Goal: Task Accomplishment & Management: Complete application form

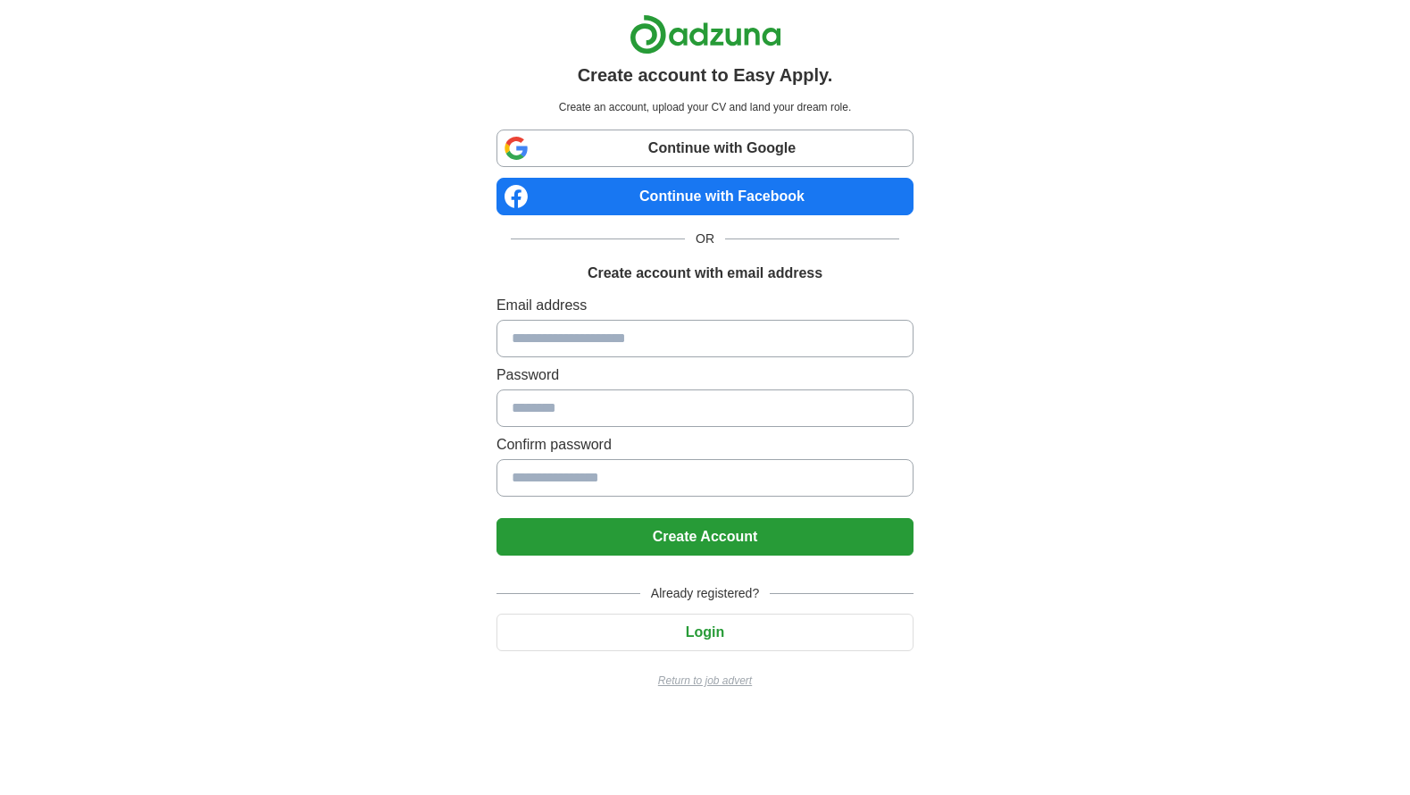
click at [701, 532] on button "Create Account" at bounding box center [705, 537] width 417 height 38
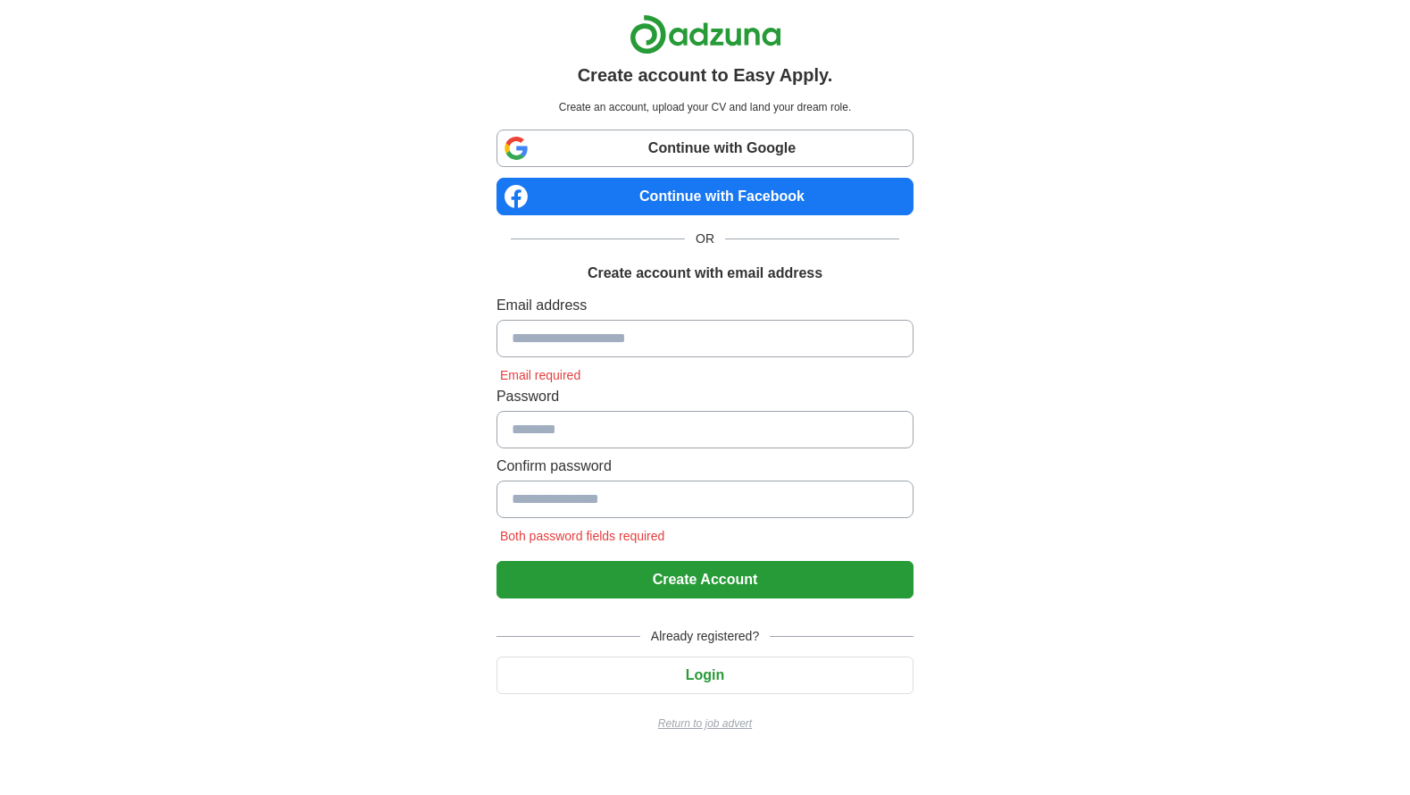
click at [564, 341] on input at bounding box center [705, 339] width 417 height 38
click at [563, 341] on input at bounding box center [705, 339] width 417 height 38
type input "**********"
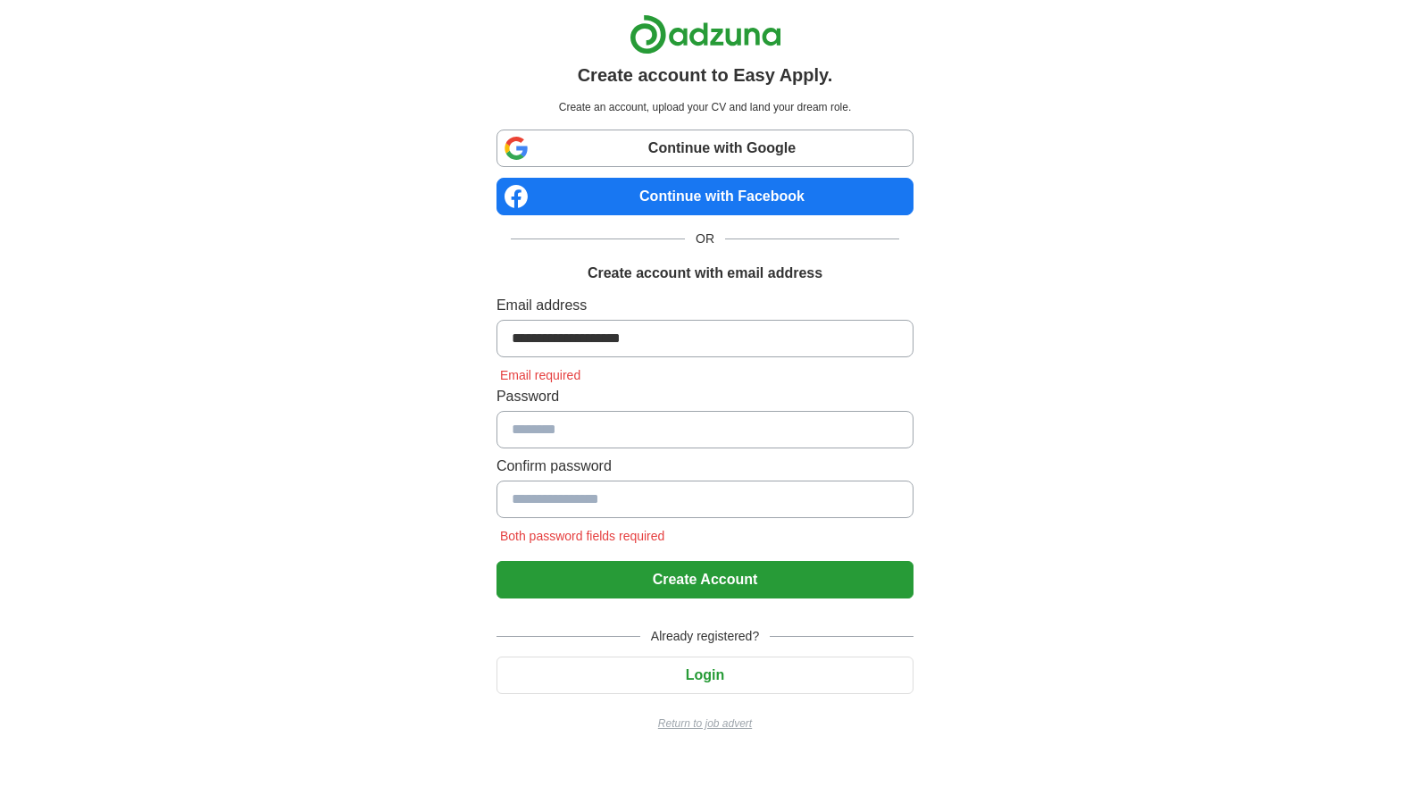
click at [543, 440] on input at bounding box center [705, 430] width 417 height 38
click at [545, 424] on input at bounding box center [705, 430] width 417 height 38
click at [526, 500] on input at bounding box center [705, 500] width 417 height 38
click at [534, 434] on input at bounding box center [705, 430] width 417 height 38
click at [534, 435] on input at bounding box center [705, 430] width 417 height 38
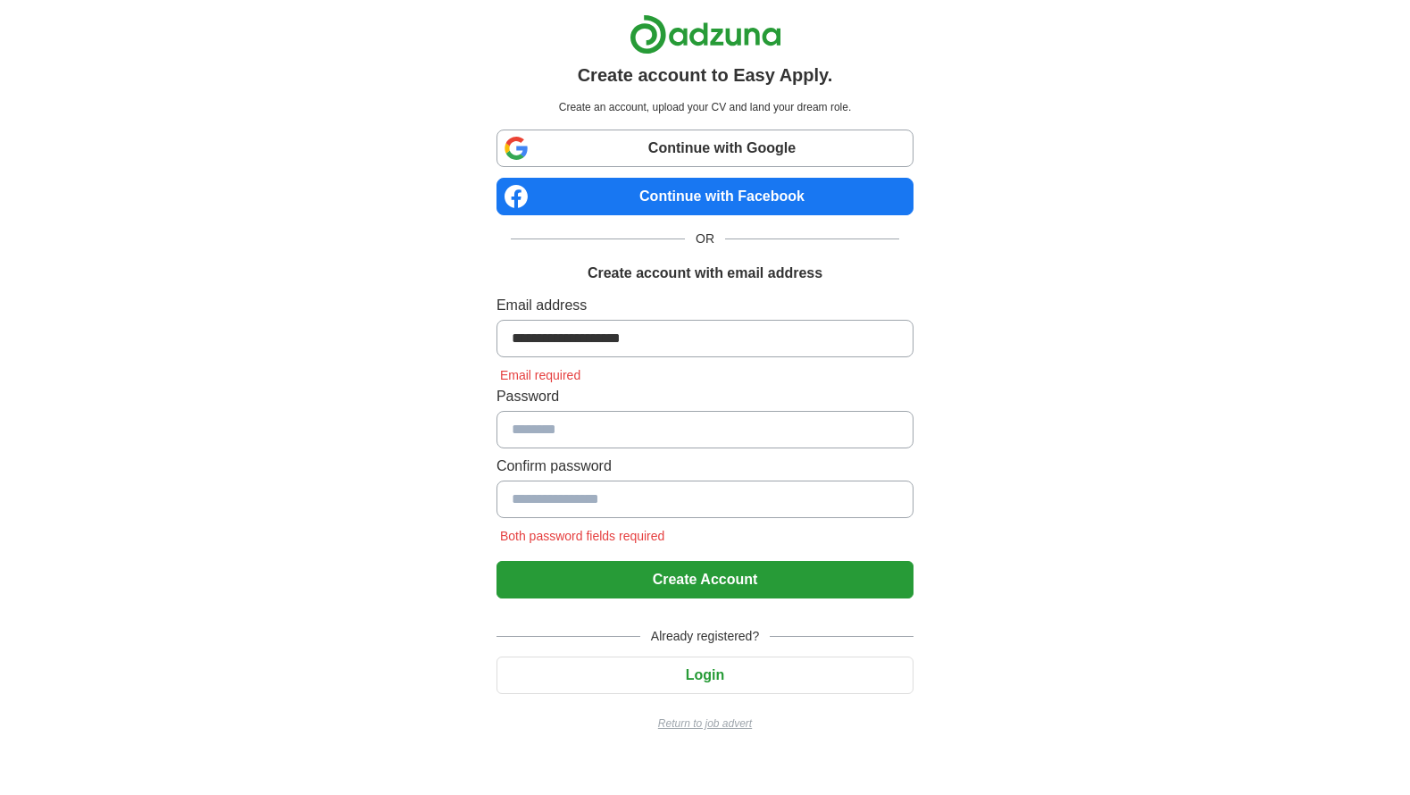
click at [535, 433] on input at bounding box center [705, 430] width 417 height 38
click at [677, 438] on input at bounding box center [705, 430] width 417 height 38
click at [585, 501] on input at bounding box center [705, 500] width 417 height 38
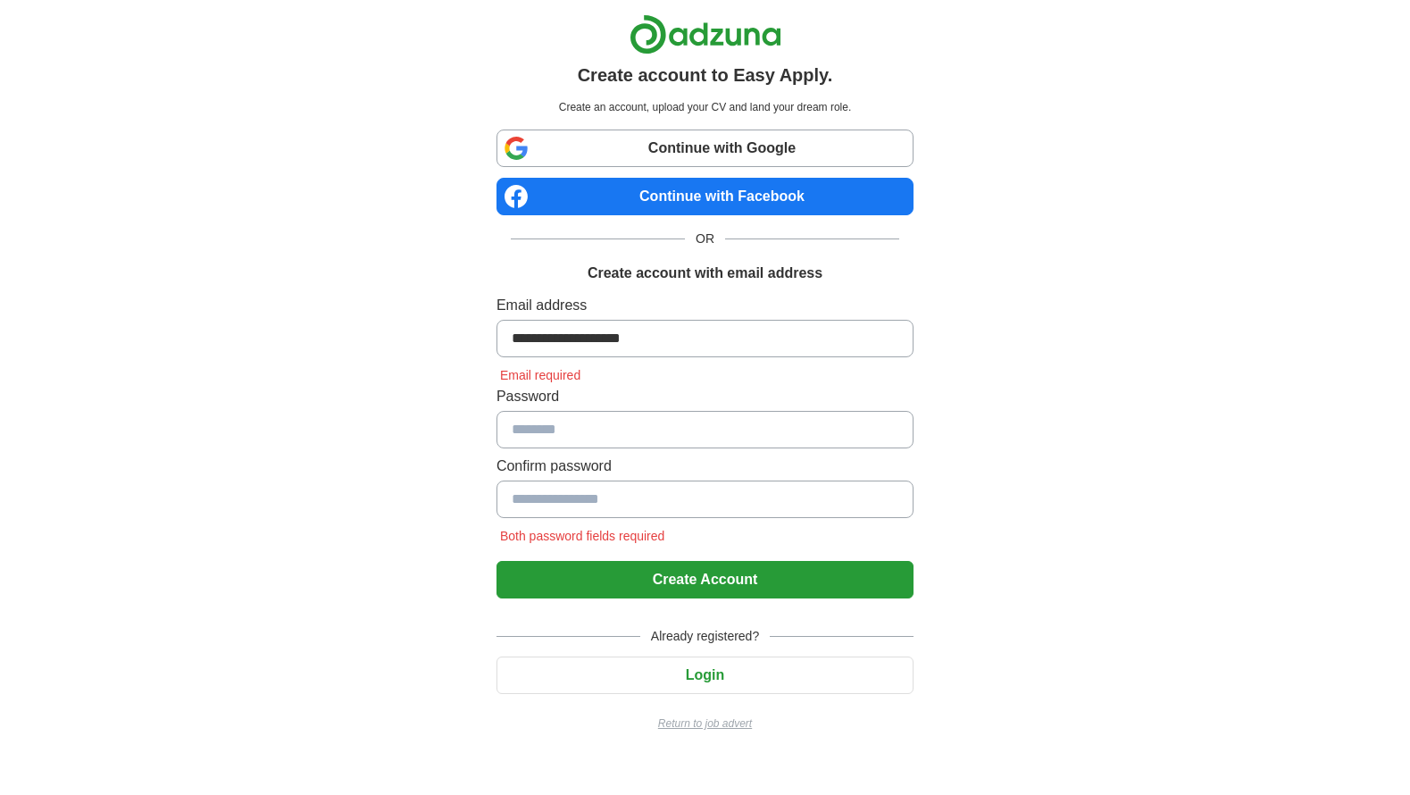
click at [548, 431] on input at bounding box center [705, 430] width 417 height 38
click at [537, 432] on input at bounding box center [705, 430] width 417 height 38
click at [607, 439] on input at bounding box center [705, 430] width 417 height 38
